Goal: Task Accomplishment & Management: Manage account settings

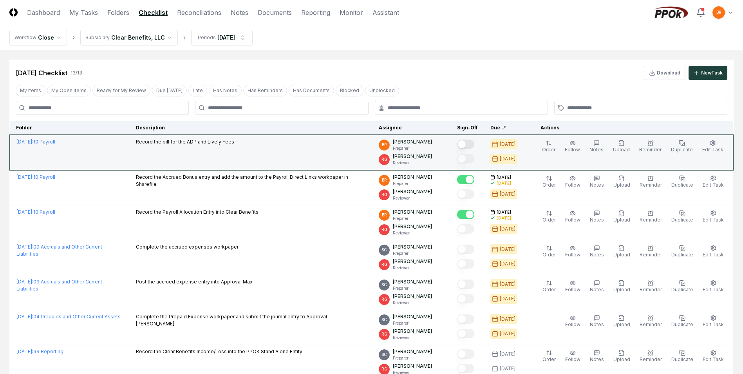
click at [473, 144] on button "Mark complete" at bounding box center [465, 144] width 17 height 9
click at [161, 37] on html "CloseCore Dashboard My Tasks Folders Checklist Reconciliations Notes Documents …" at bounding box center [371, 322] width 743 height 645
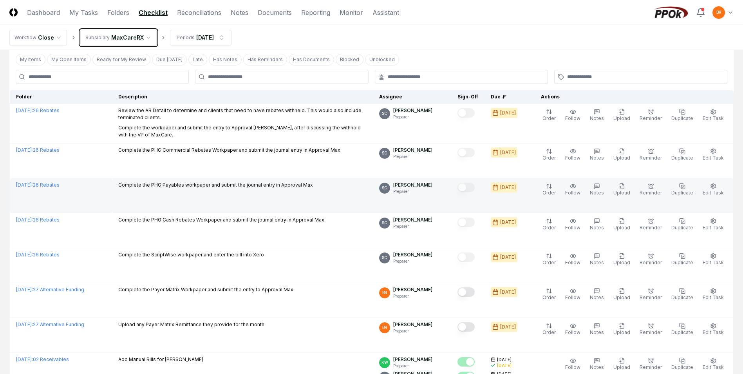
scroll to position [118, 0]
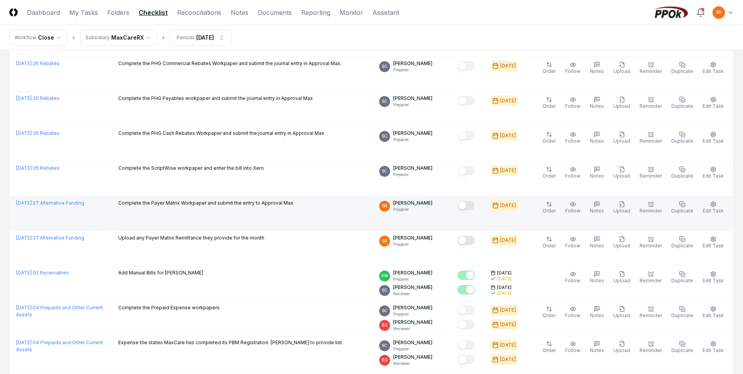
click at [471, 206] on button "Mark complete" at bounding box center [466, 205] width 17 height 9
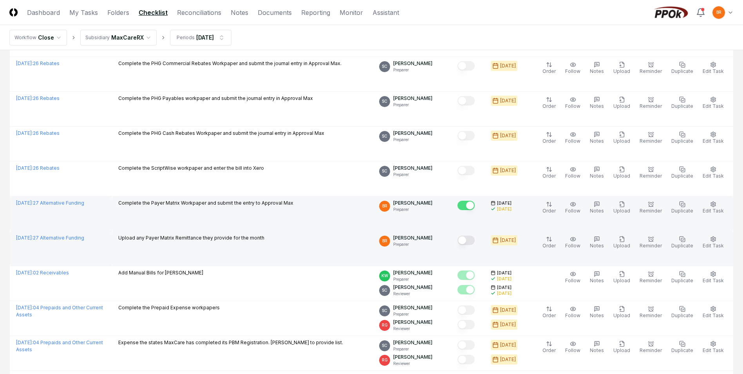
click at [470, 242] on button "Mark complete" at bounding box center [466, 240] width 17 height 9
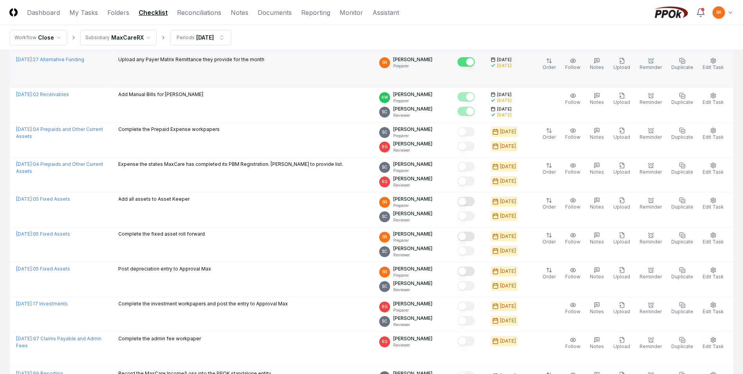
scroll to position [314, 0]
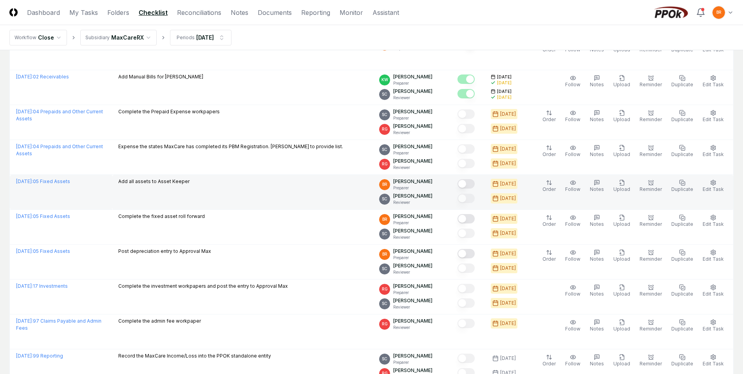
click at [470, 183] on button "Mark complete" at bounding box center [466, 183] width 17 height 9
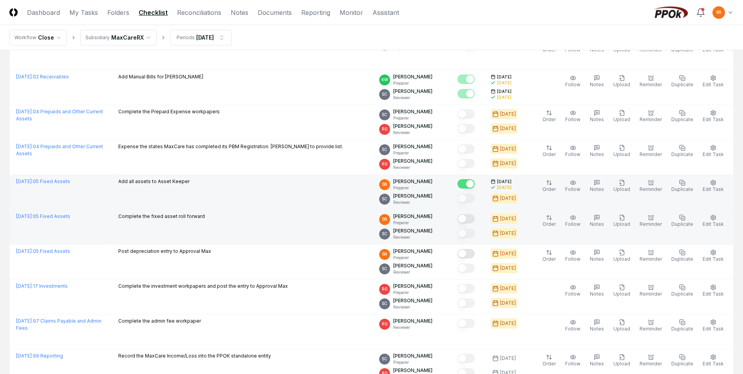
click at [471, 219] on button "Mark complete" at bounding box center [466, 218] width 17 height 9
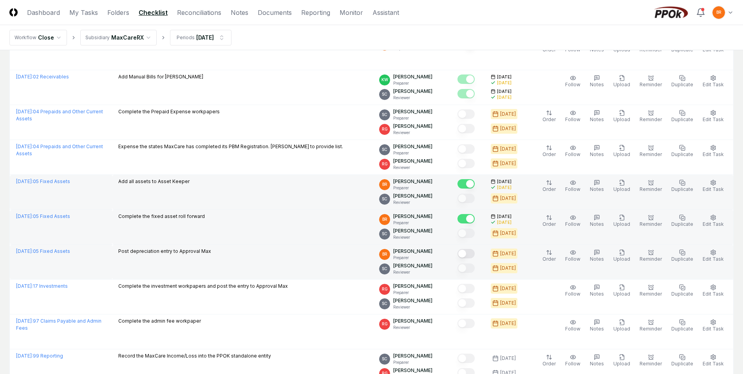
click at [470, 254] on button "Mark complete" at bounding box center [466, 253] width 17 height 9
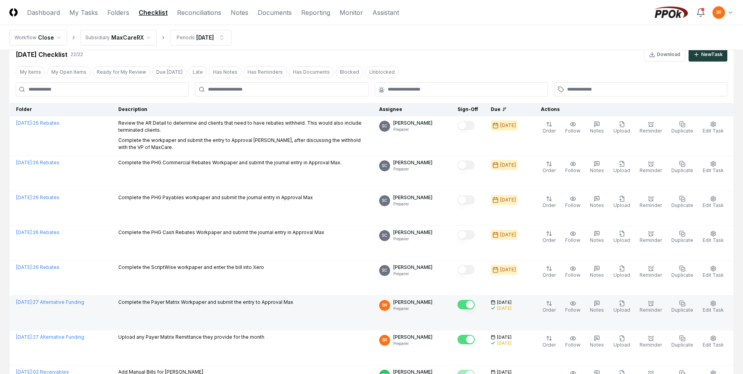
scroll to position [0, 0]
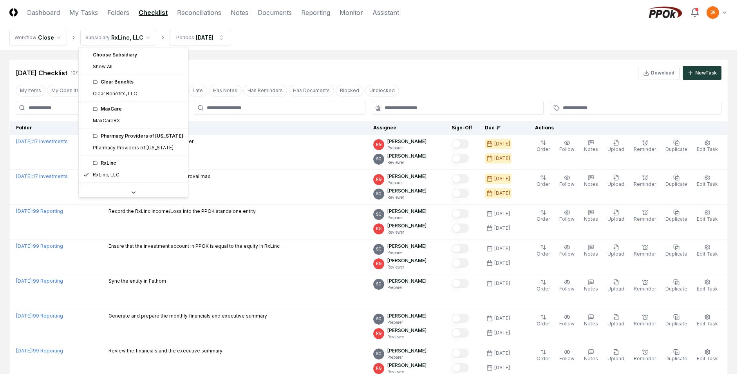
click at [145, 36] on html "CloseCore Dashboard My Tasks Folders Checklist Reconciliations Notes Documents …" at bounding box center [371, 270] width 743 height 540
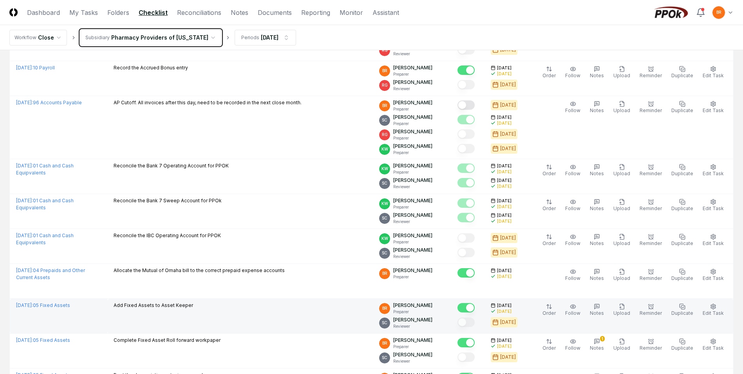
scroll to position [392, 0]
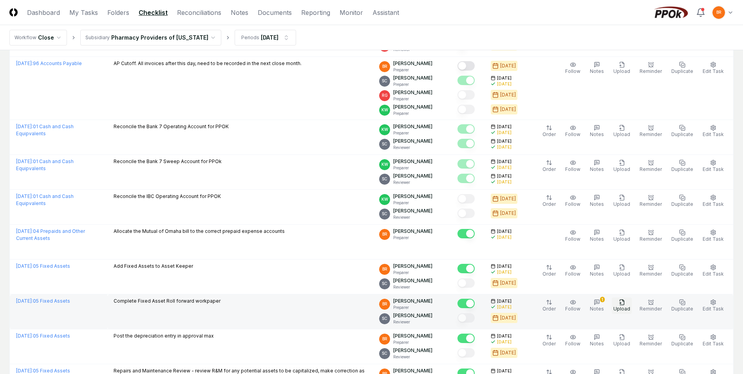
click at [625, 303] on icon "button" at bounding box center [622, 302] width 6 height 6
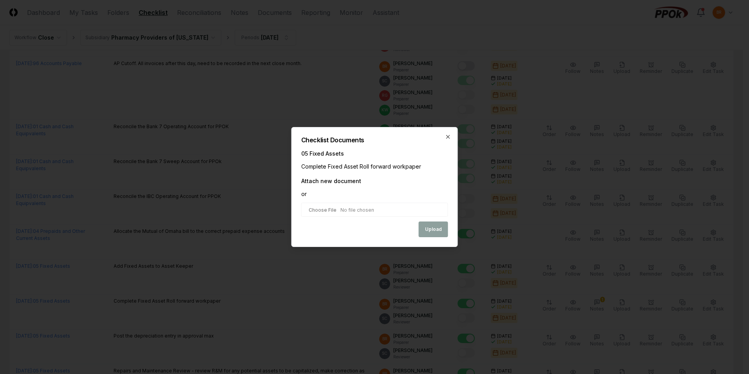
click at [348, 213] on input "file" at bounding box center [374, 210] width 147 height 14
click at [345, 212] on input "file" at bounding box center [374, 210] width 147 height 14
type input "**********"
click at [436, 228] on button "Upload" at bounding box center [433, 230] width 29 height 16
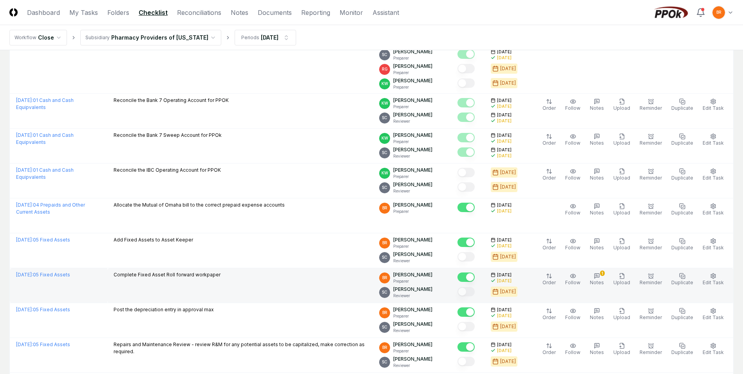
scroll to position [431, 0]
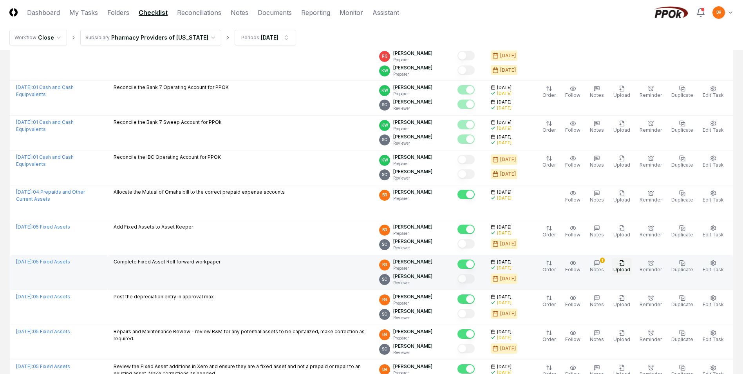
click at [625, 265] on icon "button" at bounding box center [622, 263] width 6 height 6
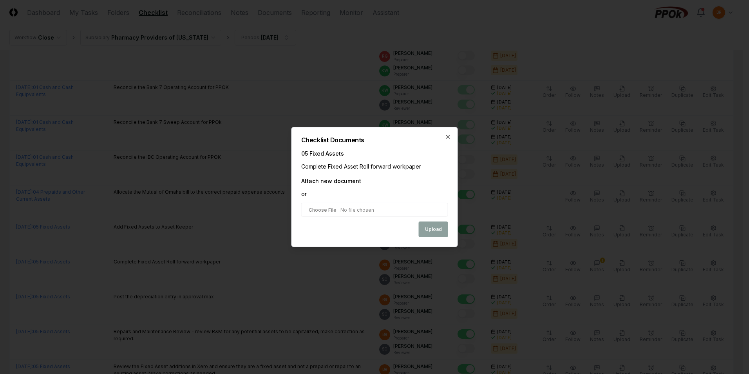
click at [375, 212] on input "file" at bounding box center [374, 210] width 147 height 14
type input "**********"
click at [431, 235] on button "Upload" at bounding box center [433, 230] width 29 height 16
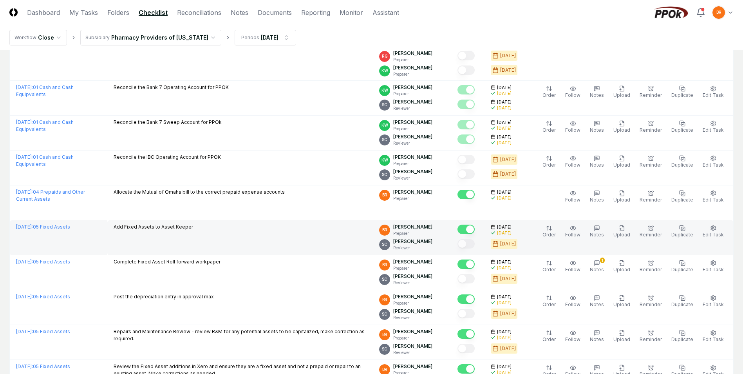
click at [333, 232] on td "Add Fixed Assets to Asset Keeper" at bounding box center [240, 237] width 266 height 35
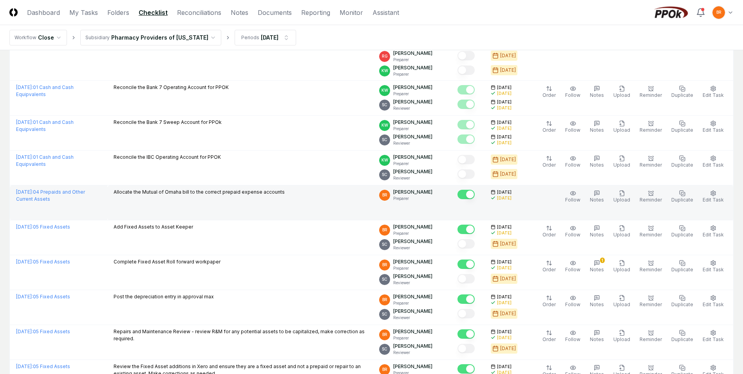
click at [330, 199] on td "Allocate the Mutual of Omaha bill to the correct prepaid expense accounts" at bounding box center [240, 202] width 266 height 35
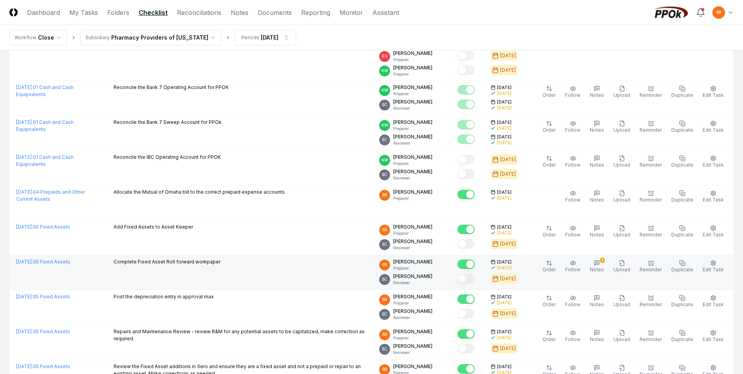
click at [335, 280] on td "Complete Fixed Asset Roll forward workpaper" at bounding box center [240, 272] width 266 height 35
click at [605, 261] on div "1" at bounding box center [602, 259] width 5 height 5
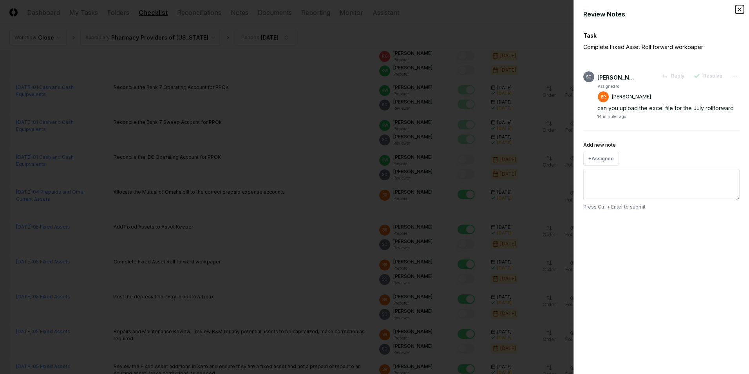
click at [741, 9] on icon "button" at bounding box center [740, 9] width 6 height 6
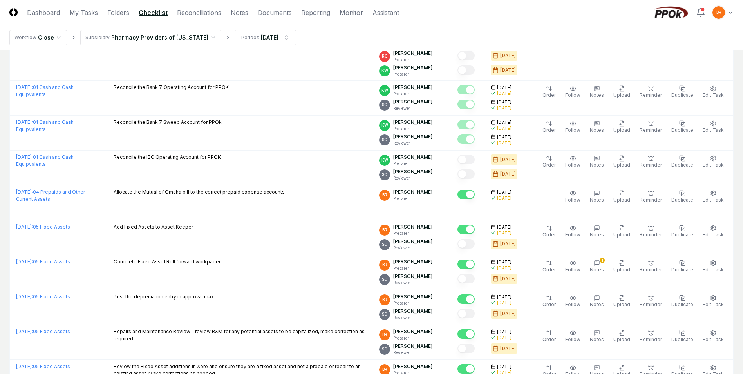
click at [203, 40] on html "CloseCore Dashboard My Tasks Folders Checklist Reconciliations Notes Documents …" at bounding box center [371, 306] width 743 height 1475
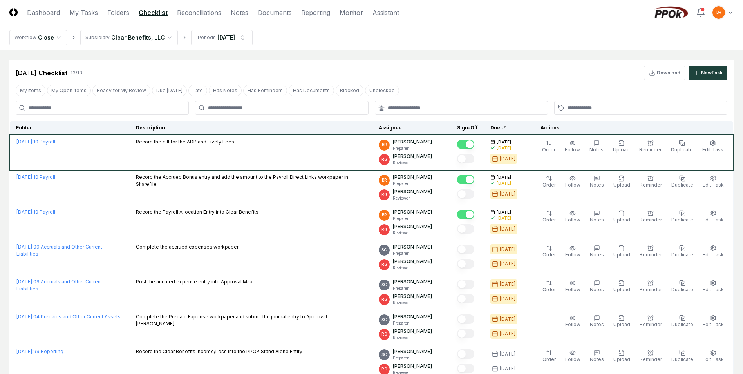
click at [164, 36] on html "CloseCore Dashboard My Tasks Folders Checklist Reconciliations Notes Documents …" at bounding box center [371, 322] width 743 height 645
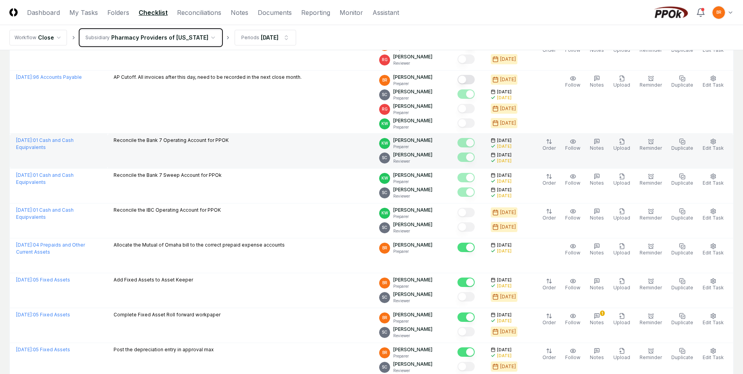
scroll to position [392, 0]
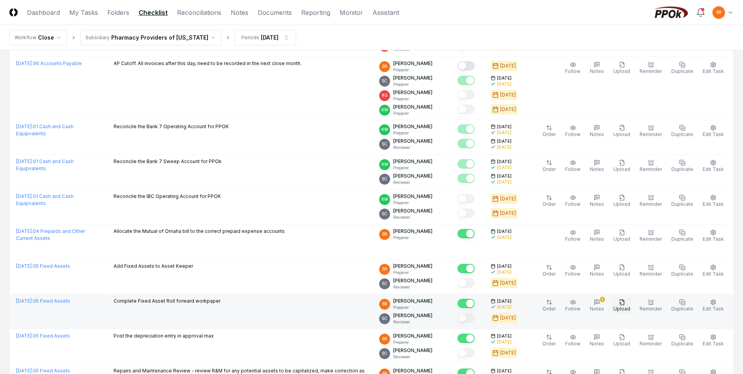
click at [625, 305] on icon "button" at bounding box center [622, 302] width 6 height 6
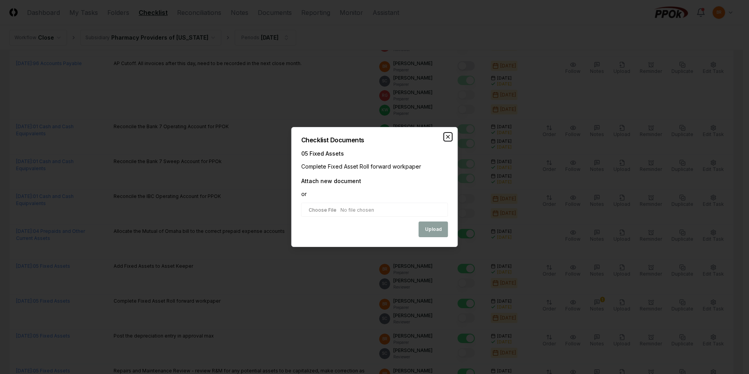
click at [446, 136] on icon "button" at bounding box center [448, 137] width 6 height 6
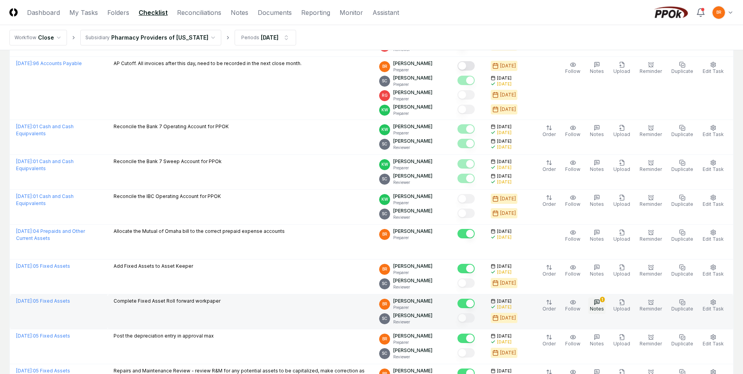
click at [600, 303] on icon "button" at bounding box center [597, 302] width 6 height 6
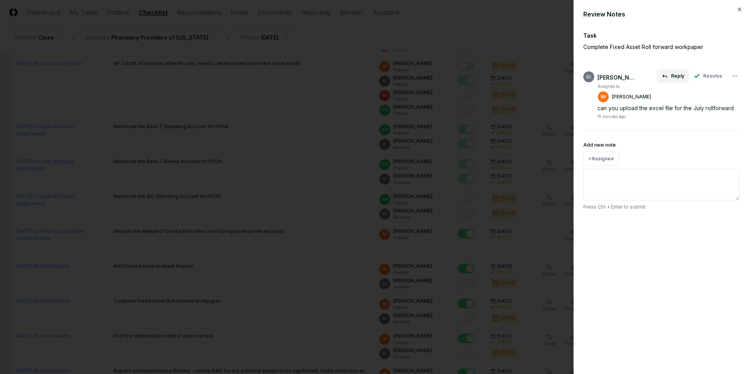
click at [676, 76] on button "Reply" at bounding box center [673, 76] width 32 height 14
type textarea "*"
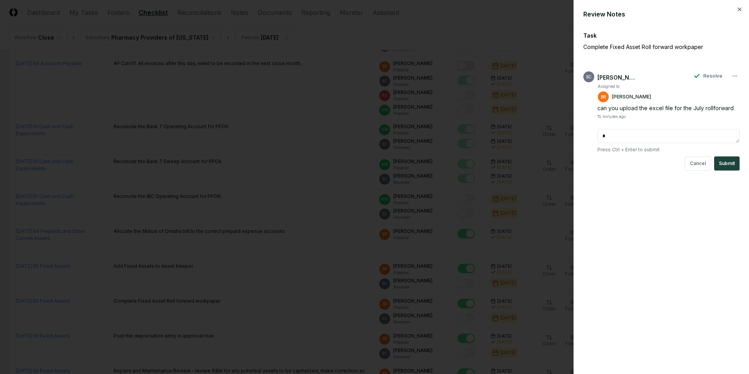
type textarea "**"
type textarea "*"
type textarea "***"
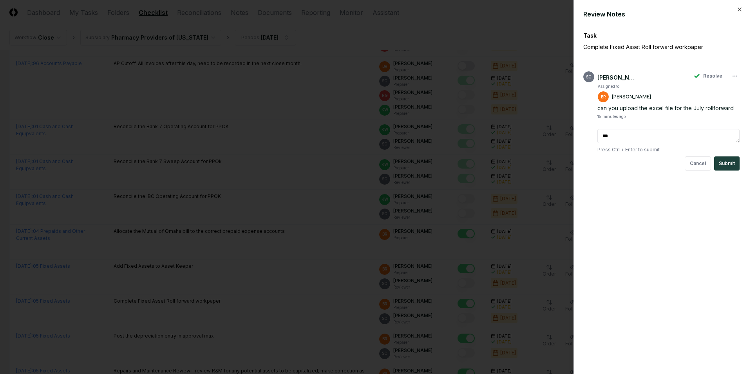
type textarea "*"
type textarea "****"
type textarea "*"
type textarea "*****"
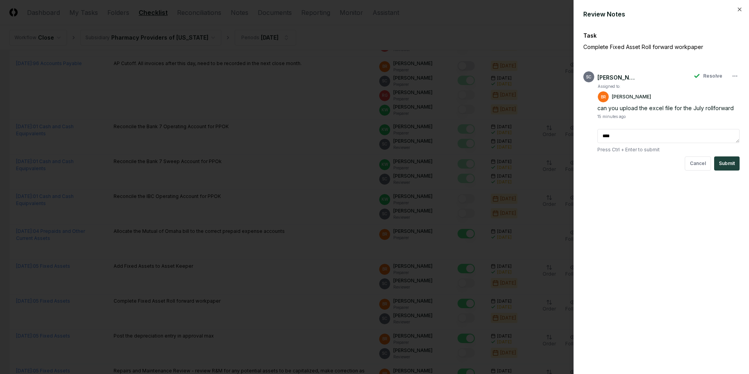
type textarea "*****"
type textarea "*"
type textarea "******"
type textarea "*"
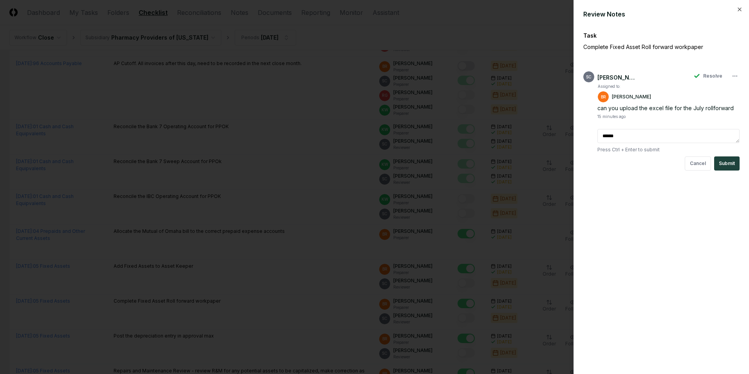
type textarea "*******"
type textarea "*"
type textarea "********"
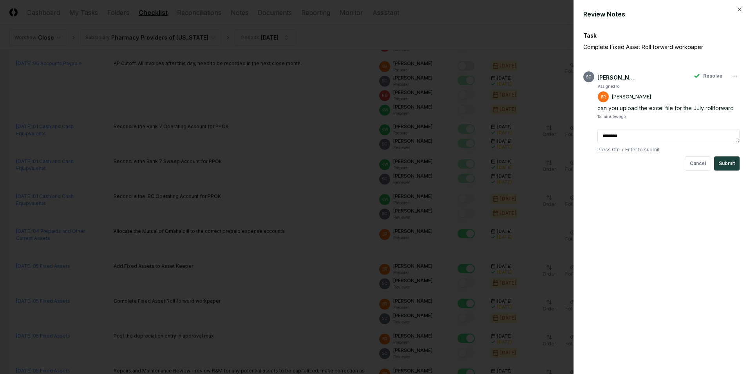
click at [722, 163] on button "Submit" at bounding box center [726, 163] width 25 height 14
type textarea "*"
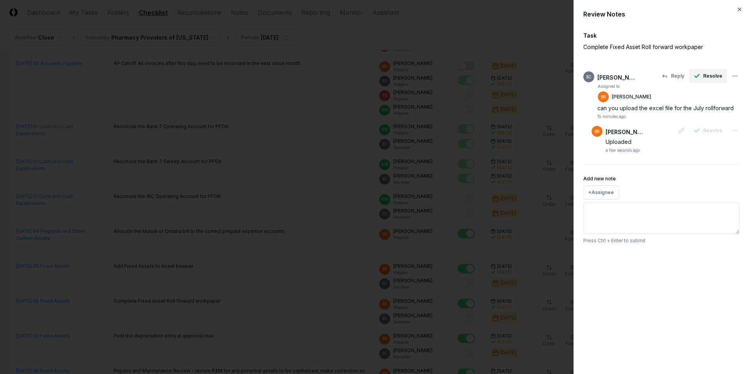
click at [714, 79] on span "Resolve" at bounding box center [712, 76] width 19 height 7
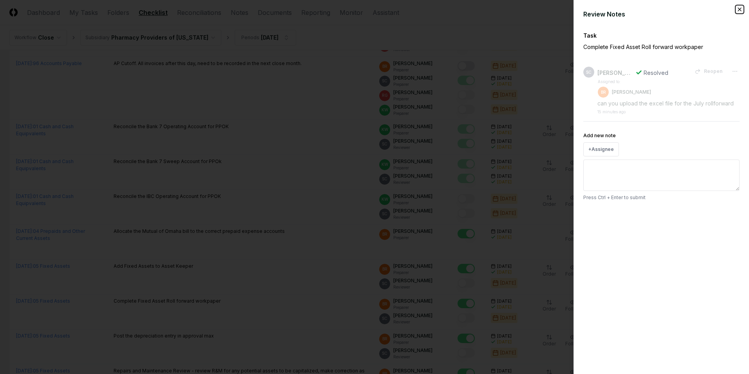
click at [740, 9] on icon "button" at bounding box center [739, 9] width 3 height 3
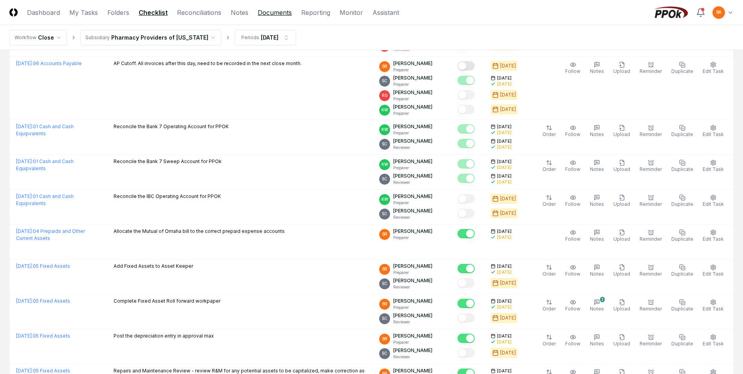
click at [271, 12] on link "Documents" at bounding box center [275, 12] width 34 height 9
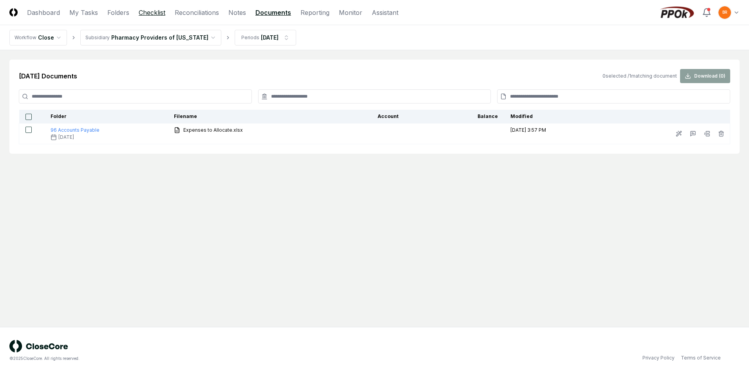
click at [147, 12] on link "Checklist" at bounding box center [152, 12] width 27 height 9
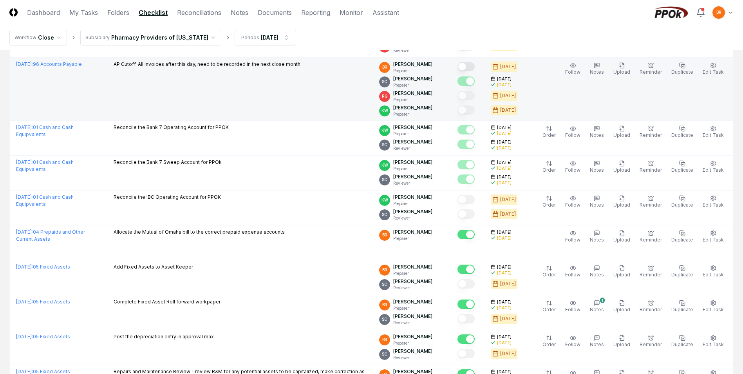
scroll to position [392, 0]
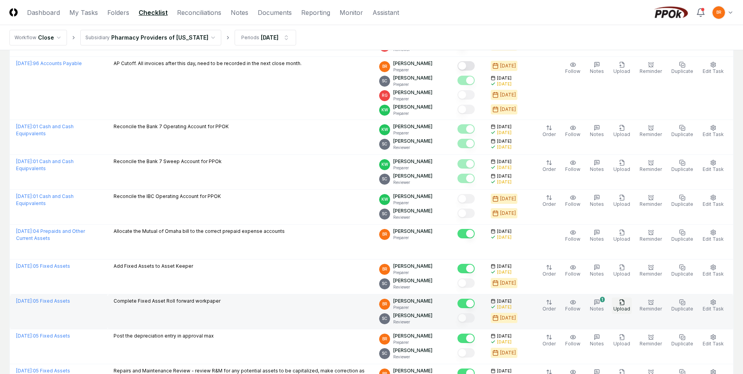
click at [625, 303] on icon "button" at bounding box center [622, 302] width 6 height 6
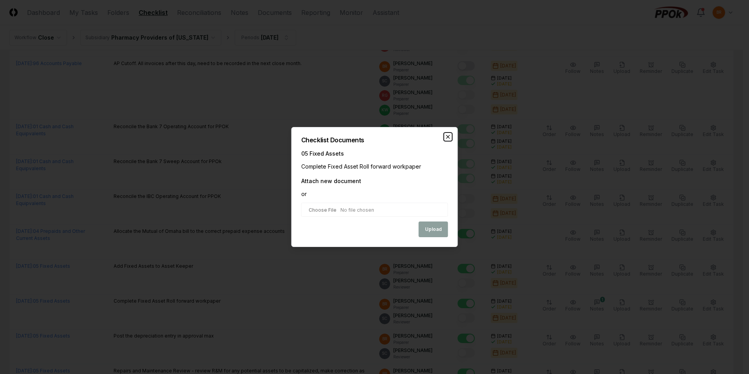
click at [447, 135] on icon "button" at bounding box center [448, 137] width 6 height 6
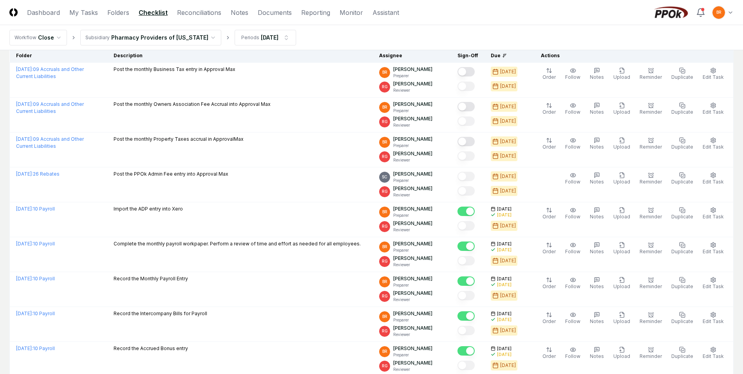
scroll to position [0, 0]
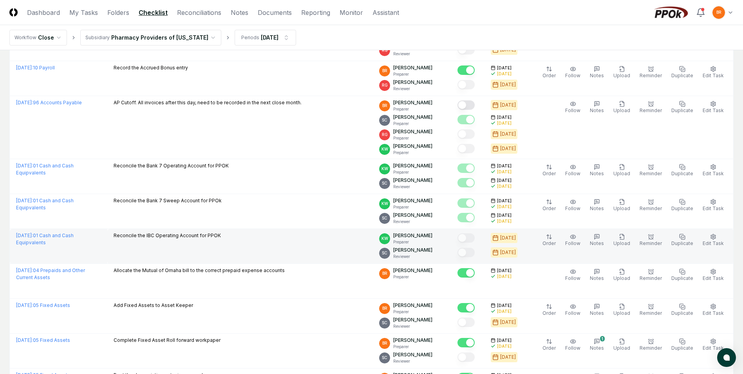
scroll to position [392, 0]
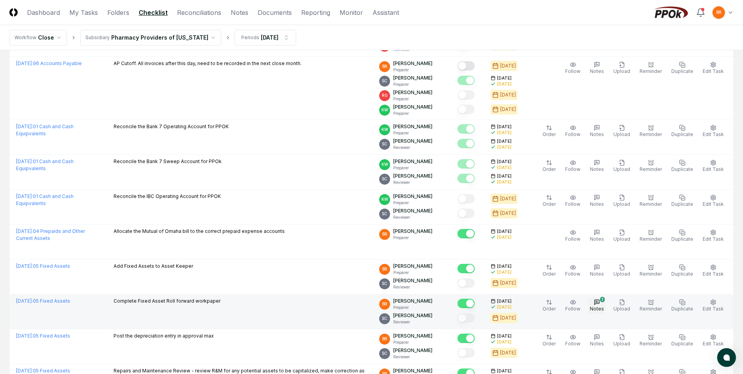
click at [605, 300] on div "1" at bounding box center [602, 299] width 5 height 5
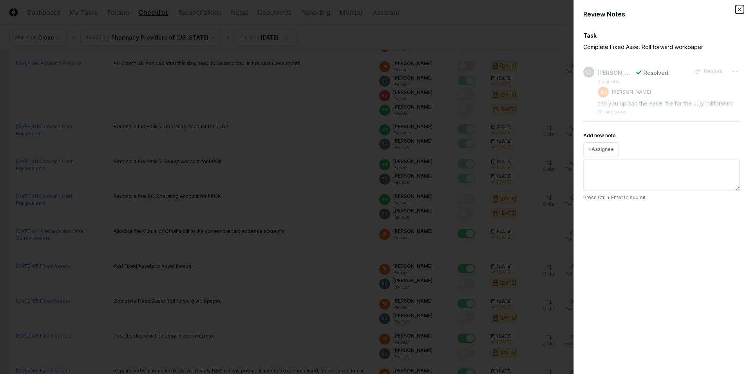
click at [739, 7] on icon "button" at bounding box center [740, 9] width 6 height 6
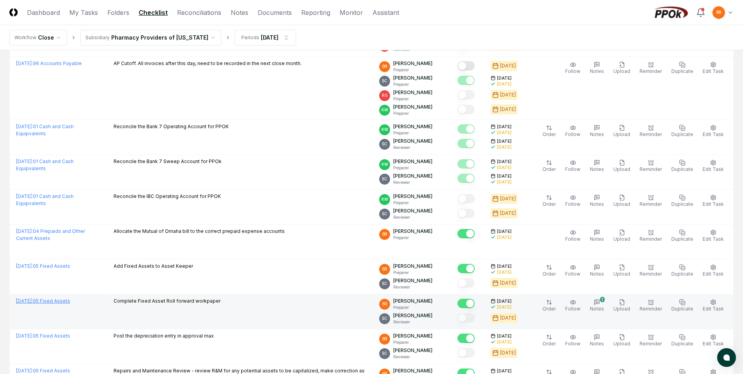
click at [62, 298] on link "July 2025 : 05 Fixed Assets" at bounding box center [43, 301] width 54 height 6
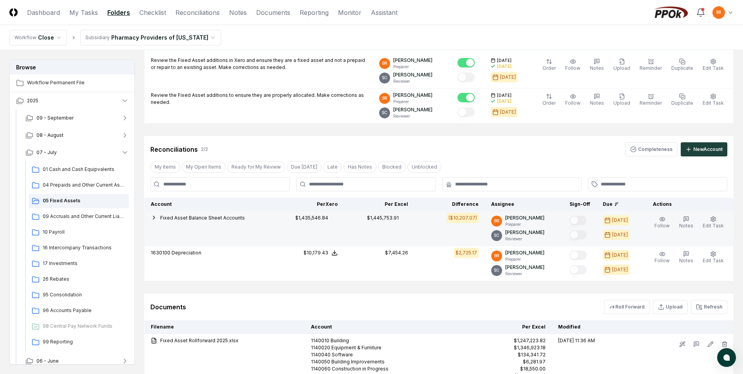
scroll to position [281, 0]
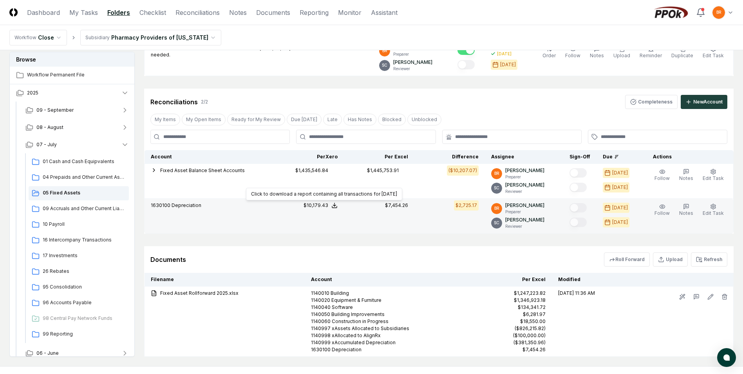
click at [338, 205] on icon at bounding box center [335, 205] width 6 height 6
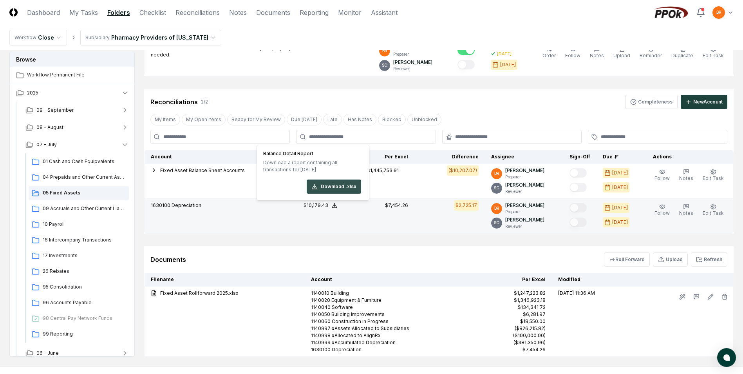
click at [341, 183] on button "Download .xlsx" at bounding box center [334, 186] width 54 height 14
click at [220, 224] on td "1630100 Depreciation" at bounding box center [209, 216] width 129 height 35
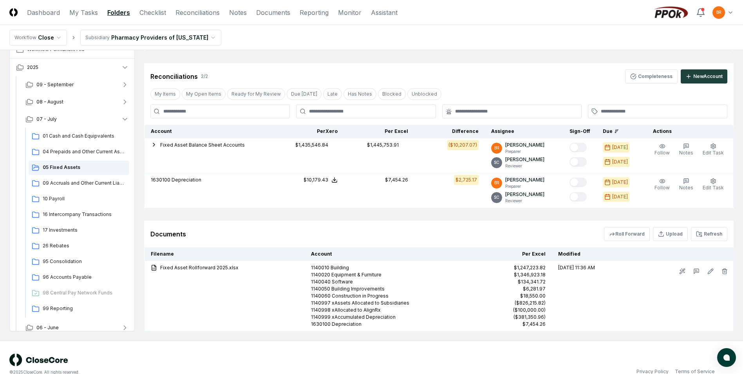
scroll to position [320, 0]
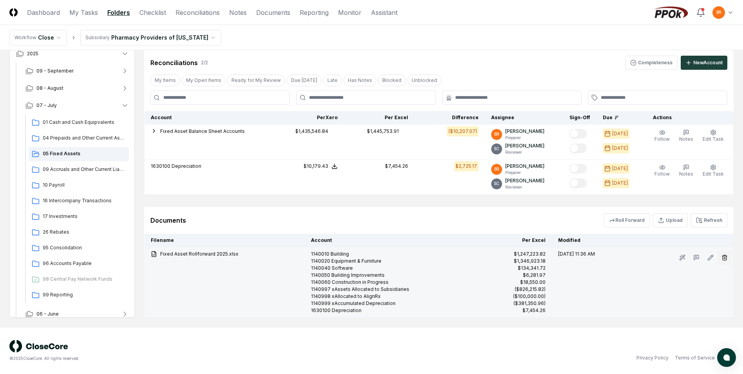
click at [724, 259] on icon "button" at bounding box center [725, 257] width 6 height 6
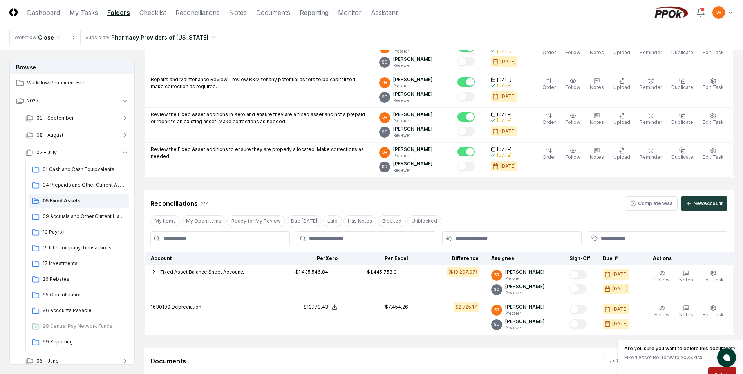
scroll to position [235, 0]
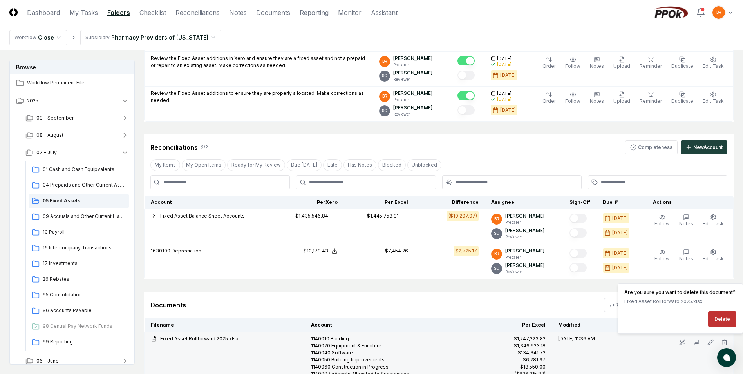
click at [732, 323] on button "Delete" at bounding box center [723, 319] width 28 height 16
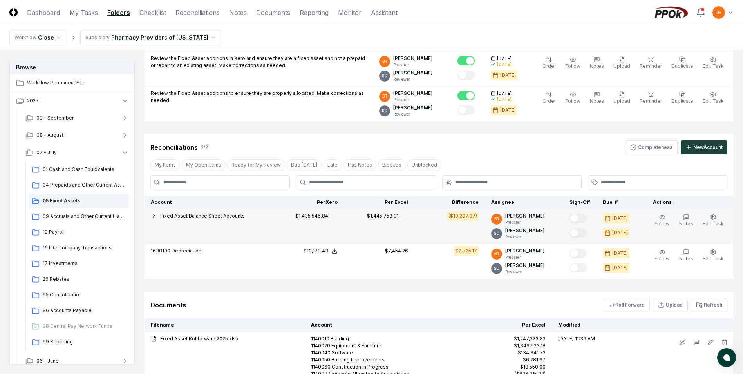
click at [211, 216] on span "Fixed Asset Balance Sheet Accounts" at bounding box center [202, 216] width 85 height 6
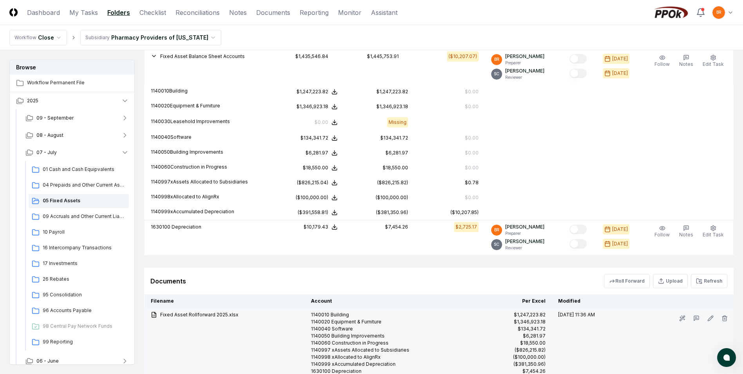
scroll to position [455, 0]
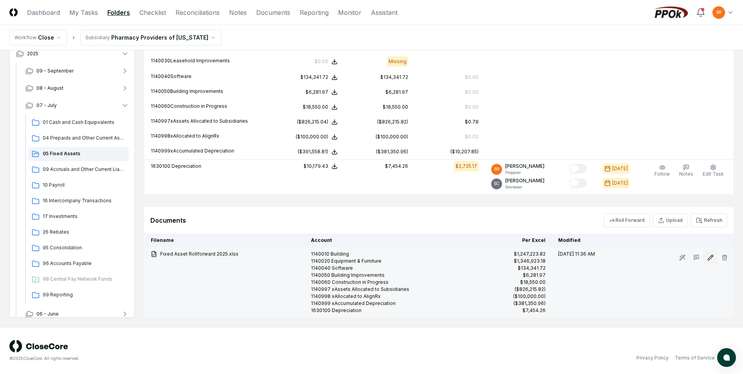
click at [712, 256] on icon at bounding box center [711, 257] width 6 height 6
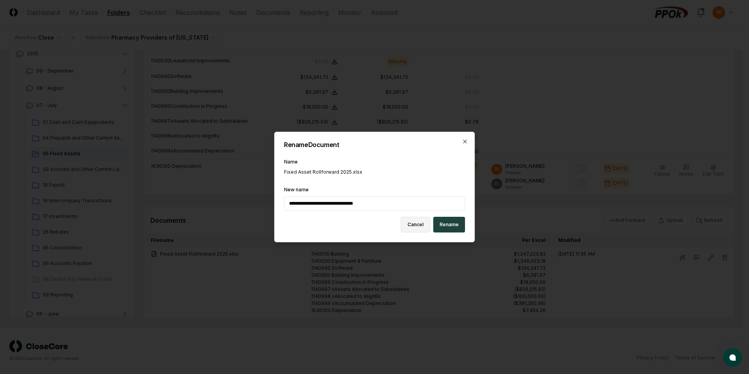
click at [420, 232] on button "Cancel" at bounding box center [415, 225] width 29 height 16
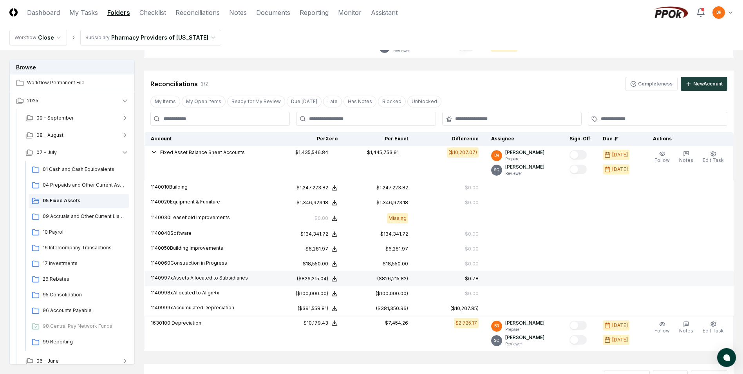
scroll to position [63, 0]
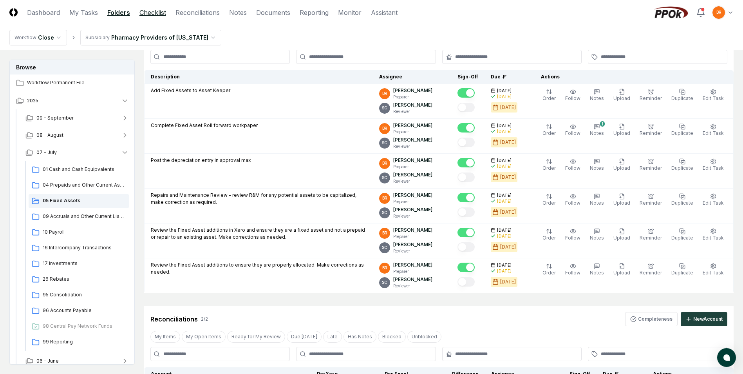
click at [152, 11] on link "Checklist" at bounding box center [153, 12] width 27 height 9
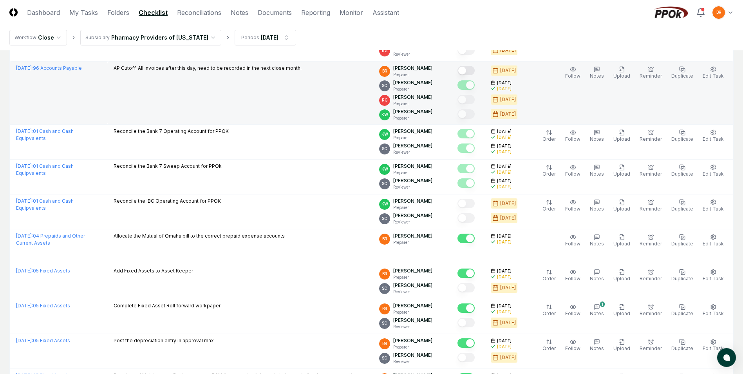
scroll to position [392, 0]
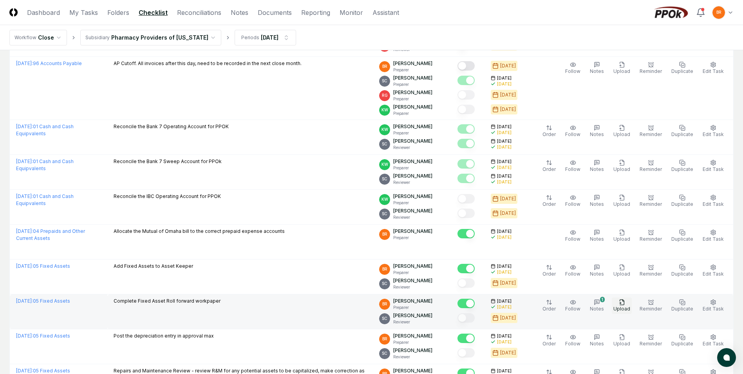
click at [624, 305] on icon "button" at bounding box center [622, 301] width 4 height 5
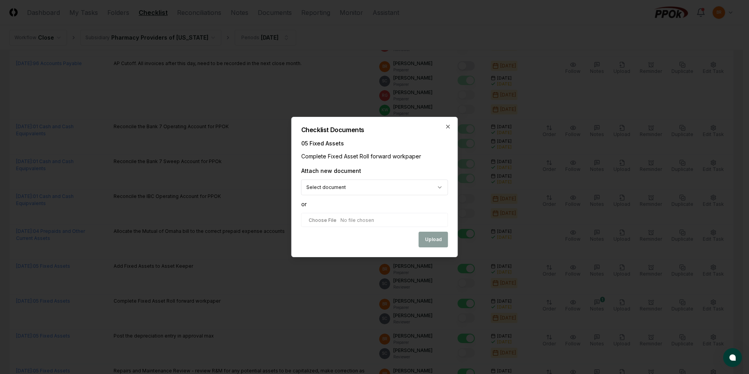
click at [392, 221] on input "file" at bounding box center [374, 220] width 147 height 14
type input "**********"
click at [436, 241] on button "Upload" at bounding box center [433, 240] width 29 height 16
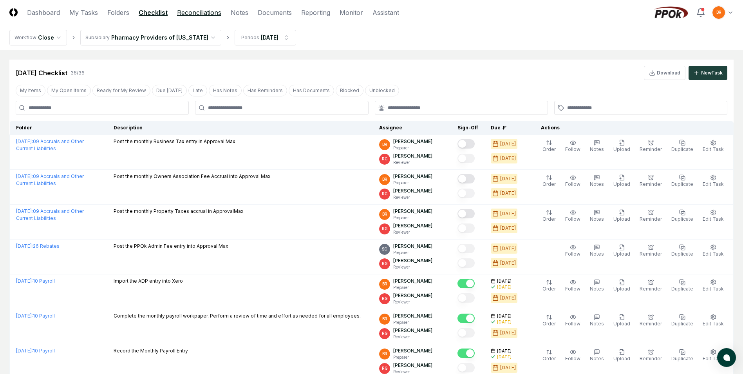
click at [195, 11] on link "Reconciliations" at bounding box center [199, 12] width 44 height 9
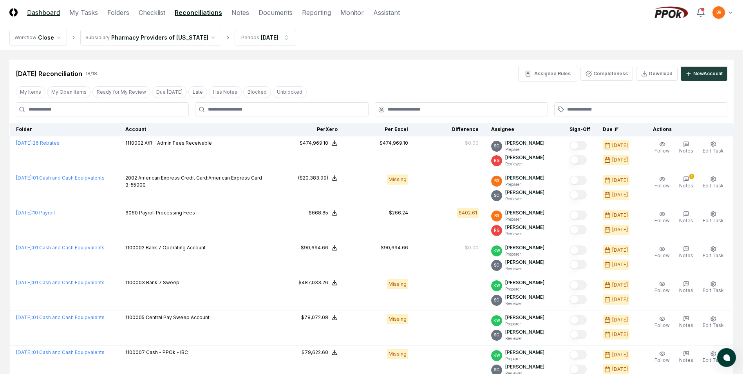
click at [49, 13] on link "Dashboard" at bounding box center [43, 12] width 33 height 9
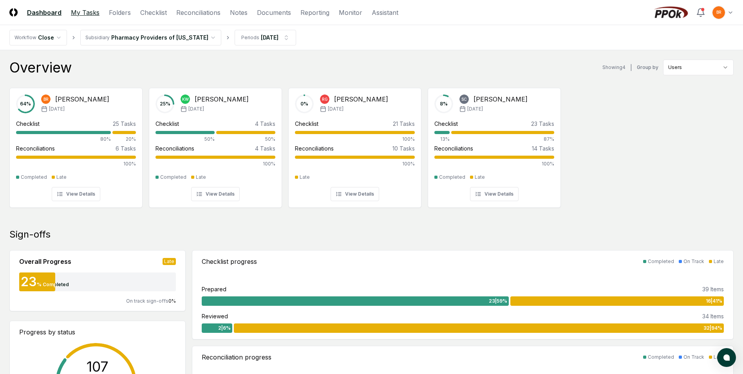
click at [86, 13] on link "My Tasks" at bounding box center [85, 12] width 29 height 9
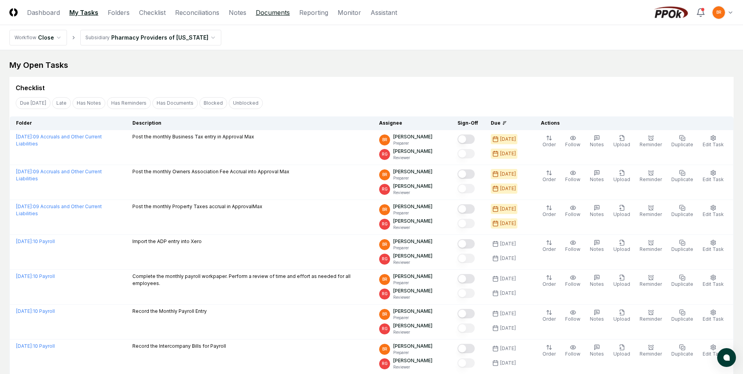
click at [272, 12] on link "Documents" at bounding box center [273, 12] width 34 height 9
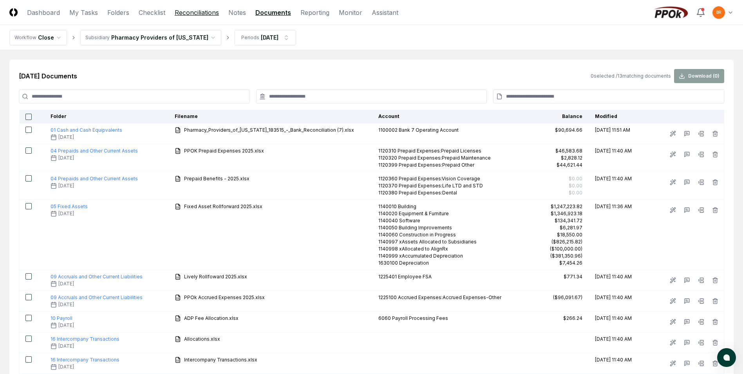
click at [190, 13] on link "Reconciliations" at bounding box center [197, 12] width 44 height 9
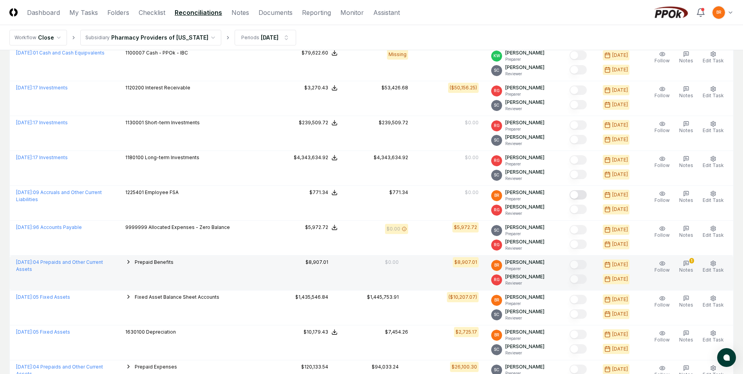
scroll to position [314, 0]
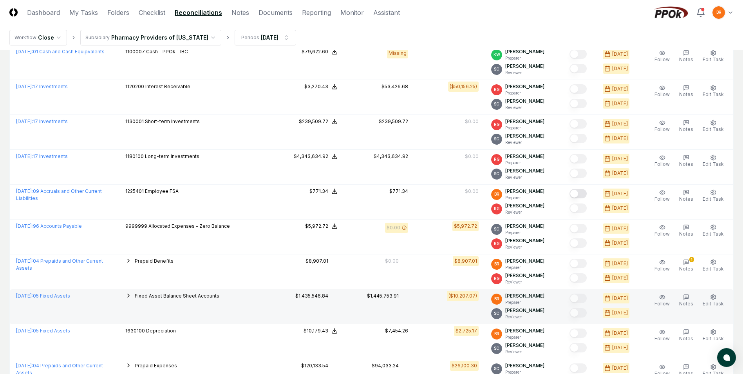
scroll to position [133, 0]
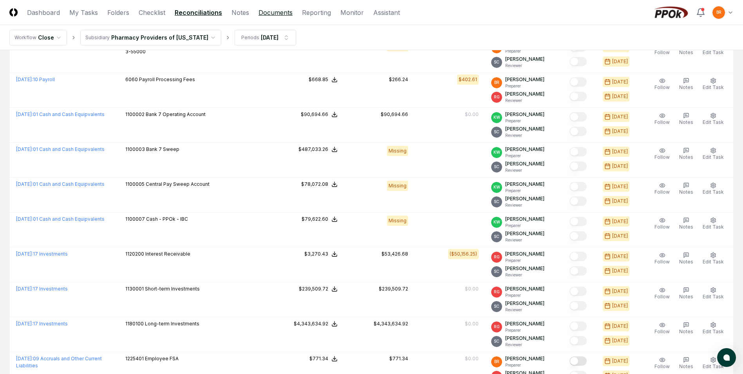
click at [278, 12] on link "Documents" at bounding box center [276, 12] width 34 height 9
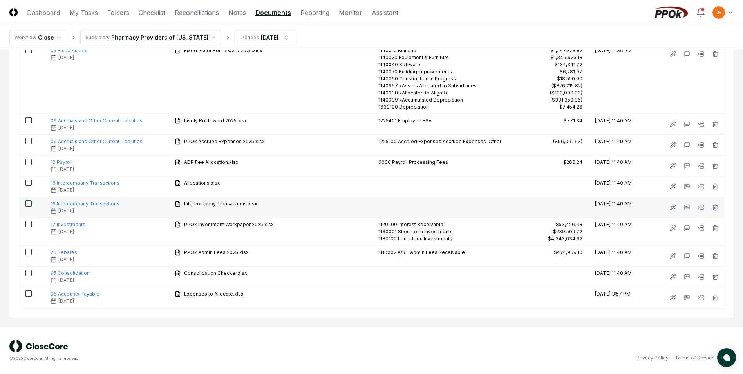
scroll to position [38, 0]
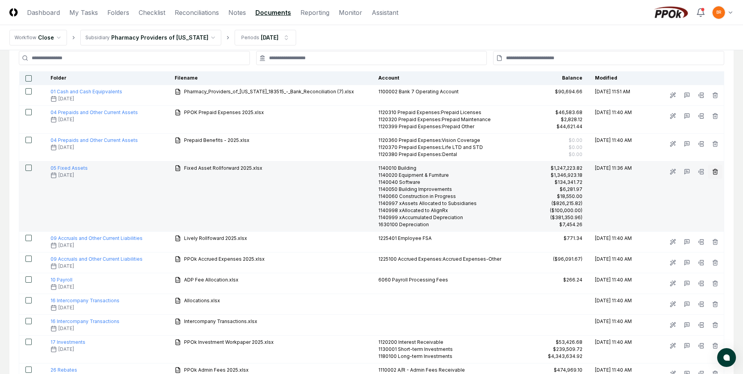
click at [718, 172] on icon "button" at bounding box center [715, 172] width 6 height 6
click at [714, 215] on button "Delete" at bounding box center [723, 216] width 28 height 16
click at [27, 167] on button "button" at bounding box center [28, 168] width 6 height 6
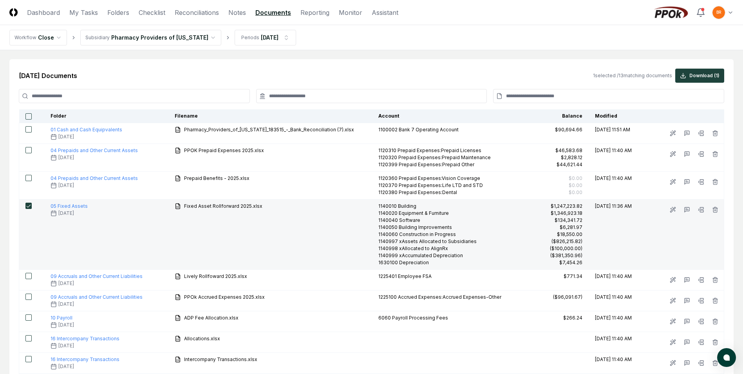
scroll to position [0, 0]
click at [29, 207] on button "button" at bounding box center [28, 206] width 6 height 6
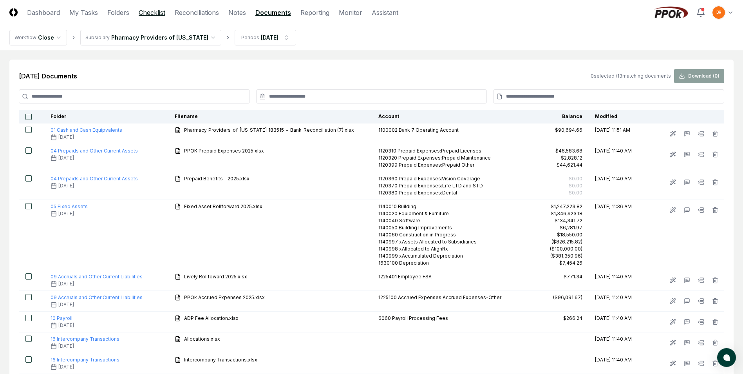
click at [158, 13] on link "Checklist" at bounding box center [152, 12] width 27 height 9
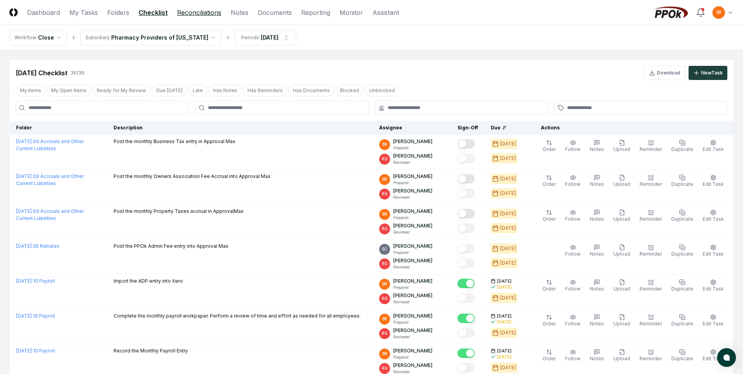
click at [192, 10] on link "Reconciliations" at bounding box center [199, 12] width 44 height 9
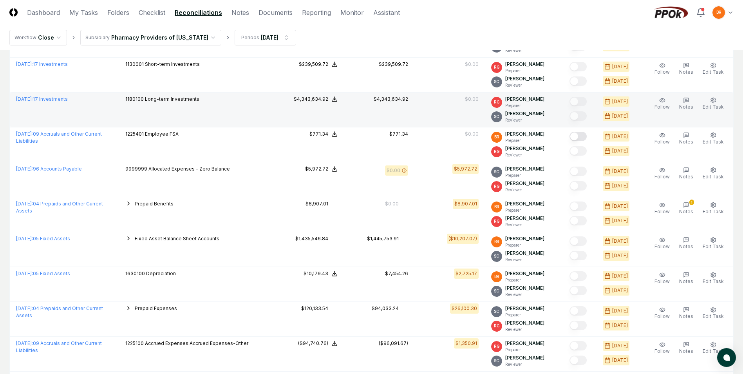
scroll to position [392, 0]
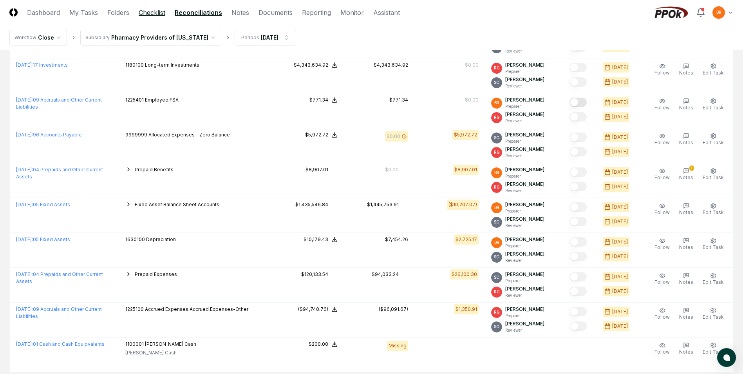
click at [156, 11] on link "Checklist" at bounding box center [152, 12] width 27 height 9
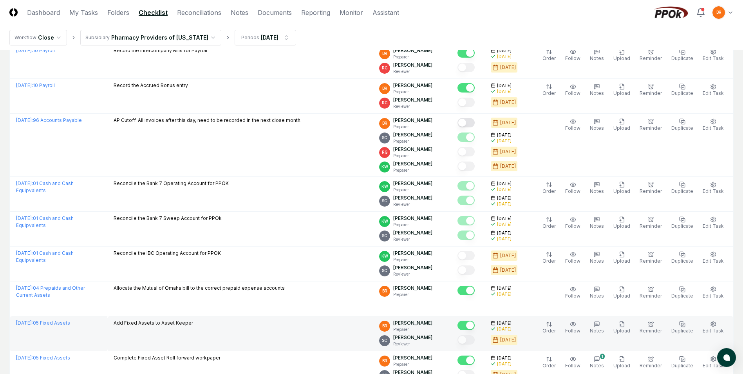
scroll to position [392, 0]
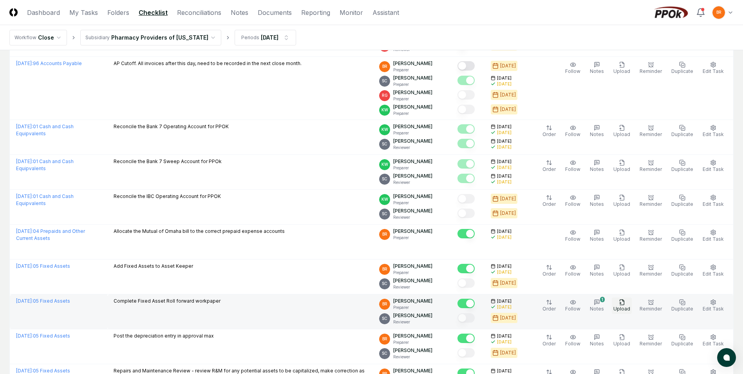
click at [630, 306] on span "Upload" at bounding box center [622, 309] width 17 height 6
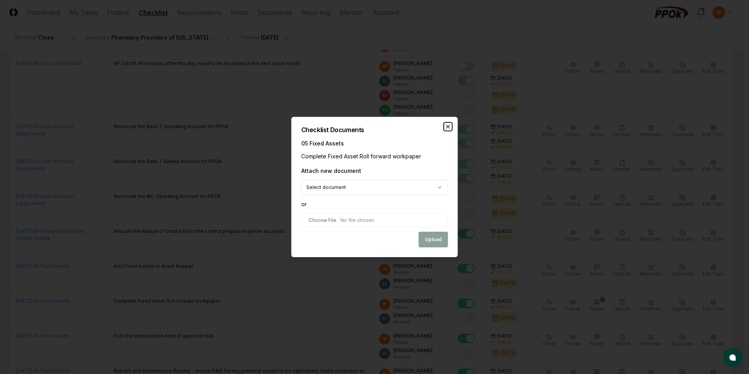
click at [449, 126] on icon "button" at bounding box center [448, 126] width 3 height 3
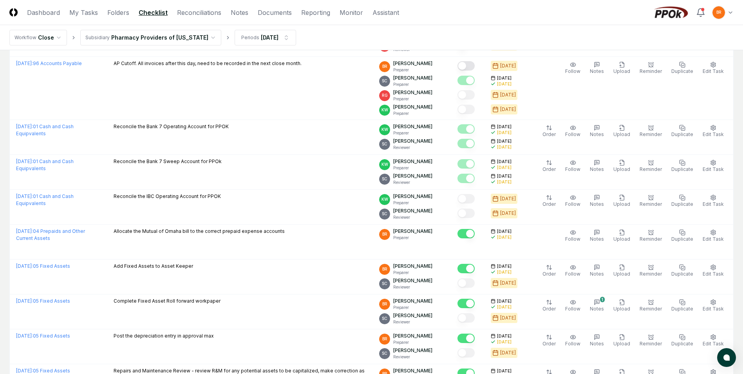
click at [731, 14] on html "CloseCore Dashboard My Tasks Folders Checklist Reconciliations Notes Documents …" at bounding box center [371, 345] width 743 height 1475
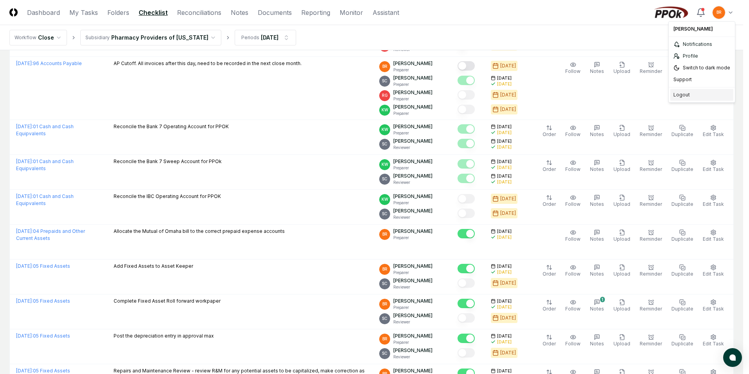
click at [683, 95] on div "Logout" at bounding box center [702, 95] width 63 height 12
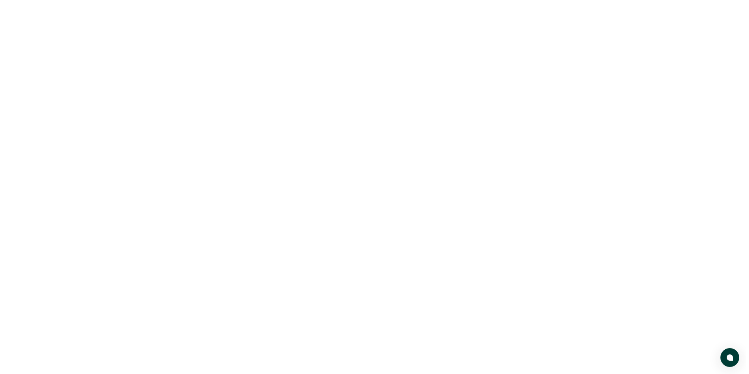
scroll to position [0, 0]
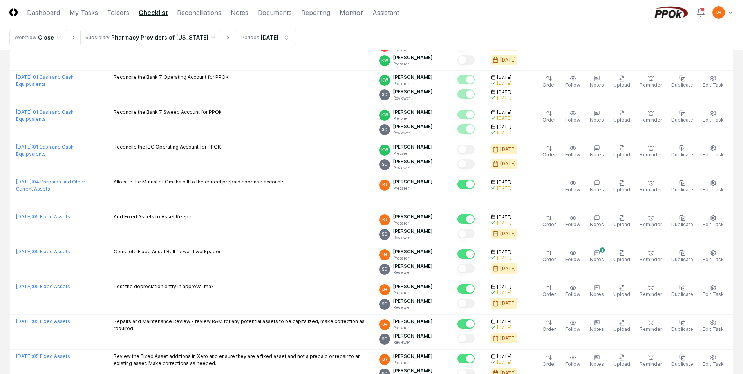
scroll to position [470, 0]
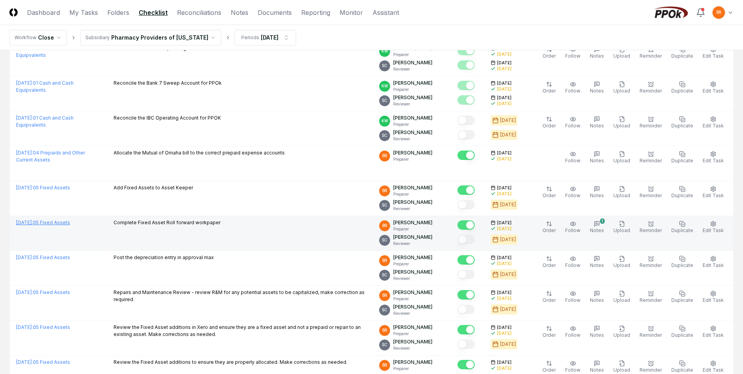
click at [67, 223] on link "[DATE] : 05 Fixed Assets" at bounding box center [43, 222] width 54 height 6
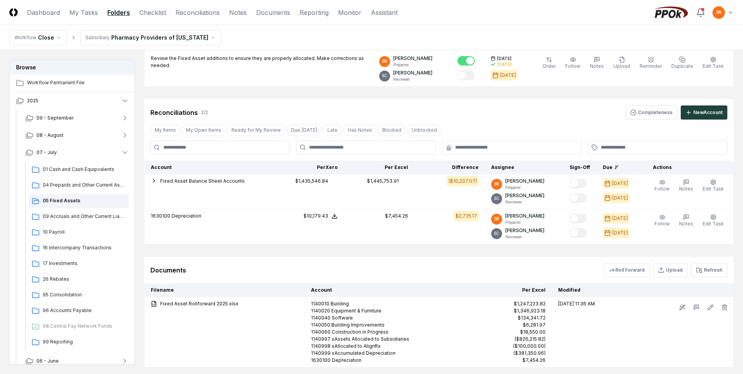
scroll to position [320, 0]
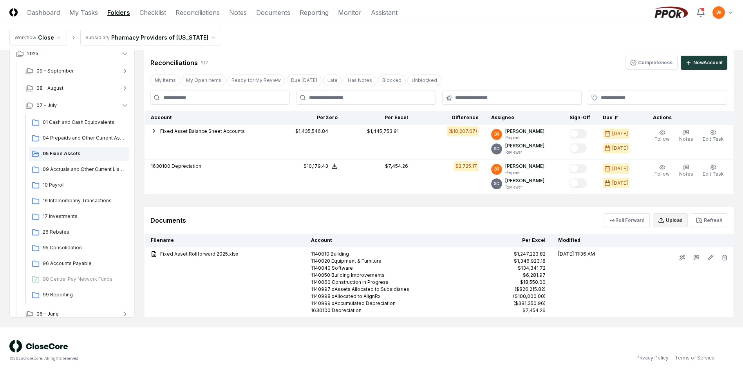
click at [673, 223] on button "Upload" at bounding box center [670, 220] width 35 height 14
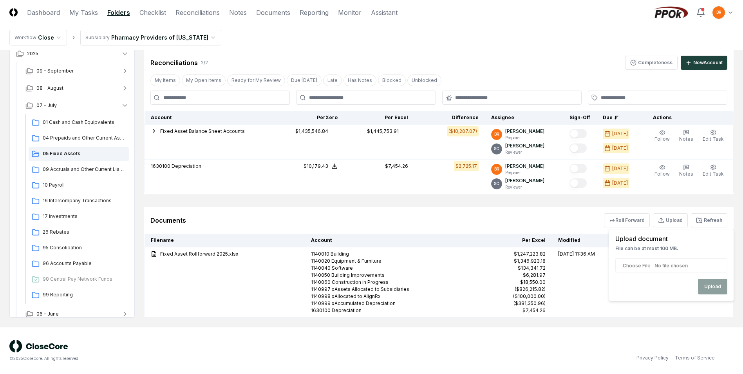
click at [642, 266] on input "file" at bounding box center [672, 265] width 112 height 14
type input "**********"
click at [711, 290] on button "Upload" at bounding box center [712, 287] width 29 height 16
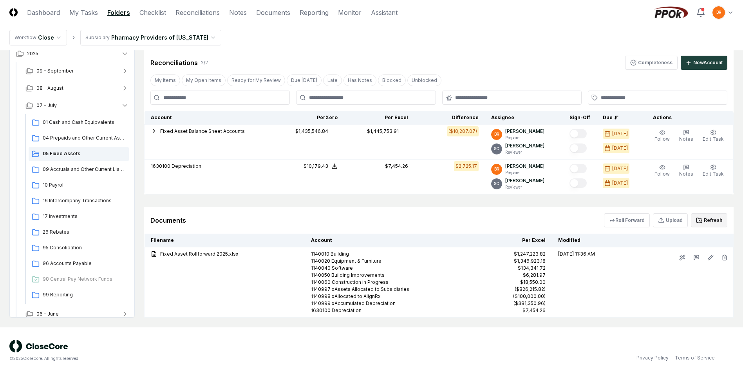
click at [712, 221] on button "Refresh" at bounding box center [709, 220] width 36 height 14
